Goal: Information Seeking & Learning: Learn about a topic

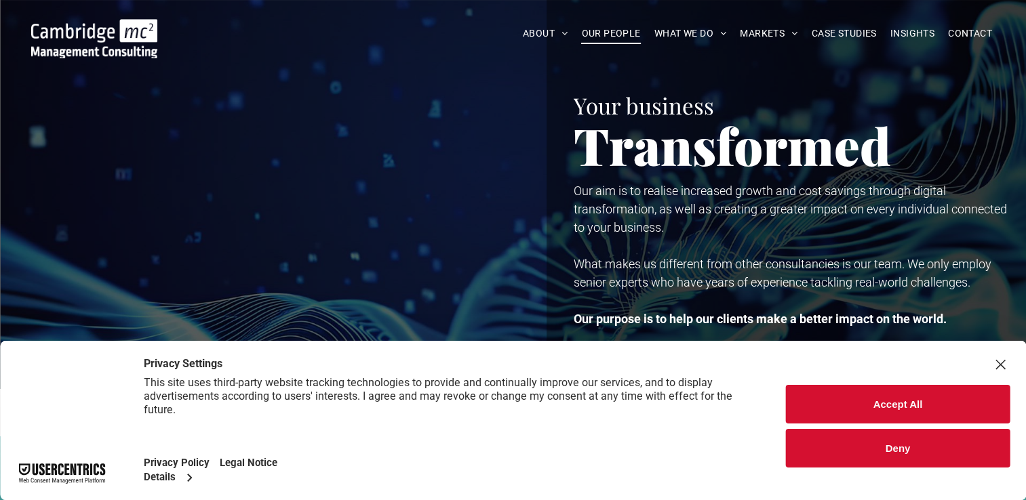
click at [604, 35] on span "OUR PEOPLE" at bounding box center [610, 33] width 59 height 21
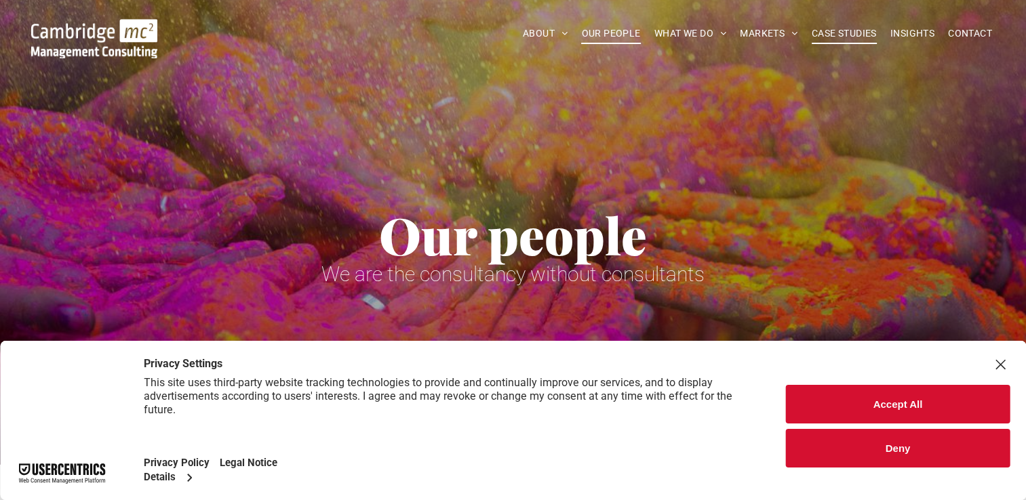
click at [856, 37] on span "CASE STUDIES" at bounding box center [844, 33] width 65 height 21
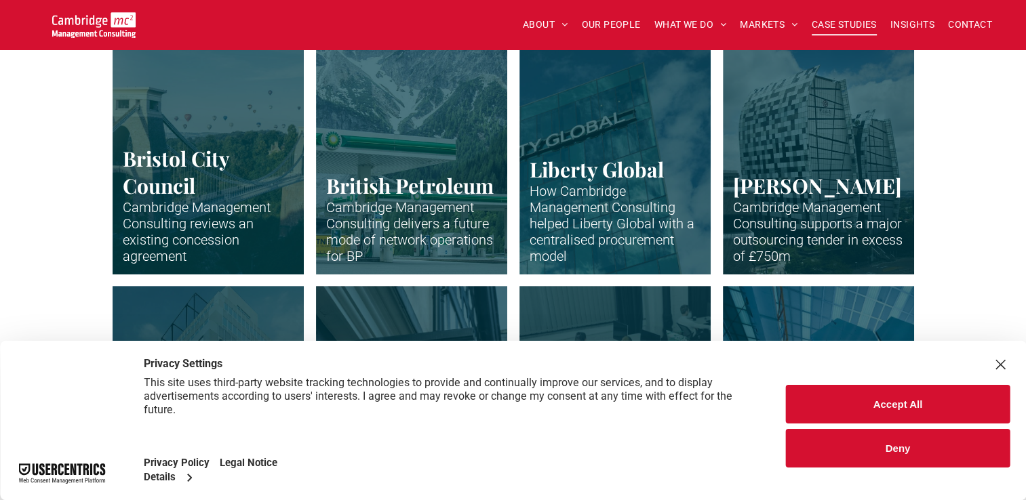
scroll to position [452, 0]
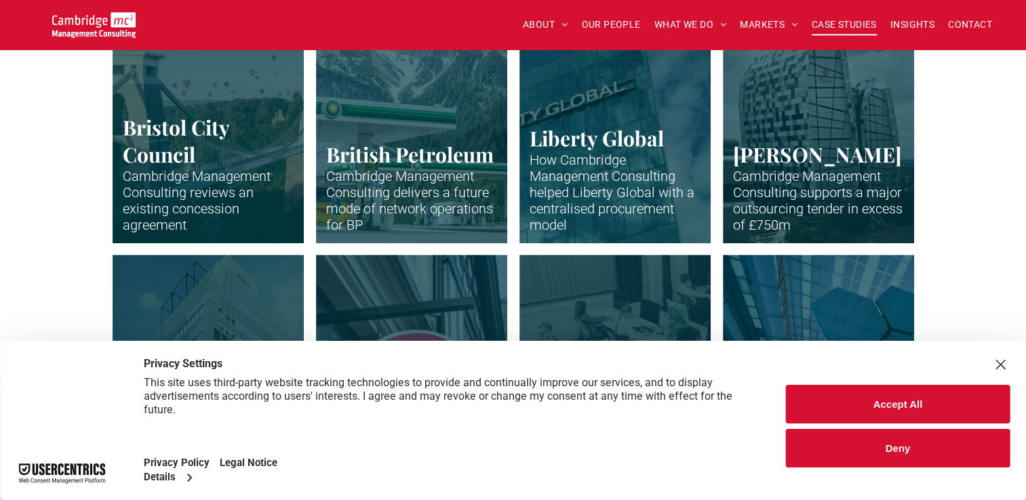
click at [186, 129] on link "Clifton suspension bridge in Bristol with many hot air balloons over the trees" at bounding box center [207, 125] width 203 height 252
